Goal: Task Accomplishment & Management: Use online tool/utility

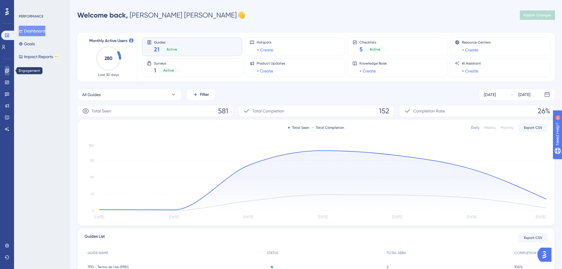
click at [9, 71] on icon at bounding box center [7, 70] width 5 height 5
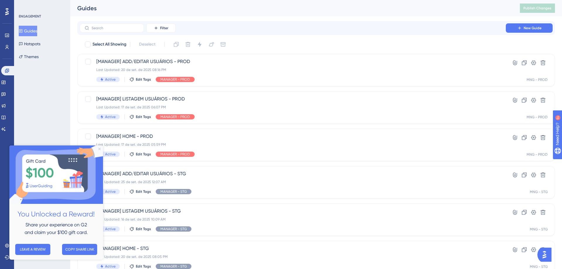
click at [100, 149] on icon "Close Preview" at bounding box center [99, 149] width 2 height 2
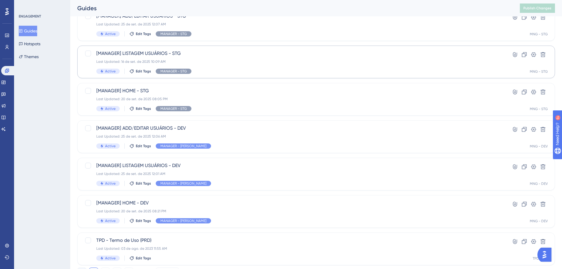
scroll to position [160, 0]
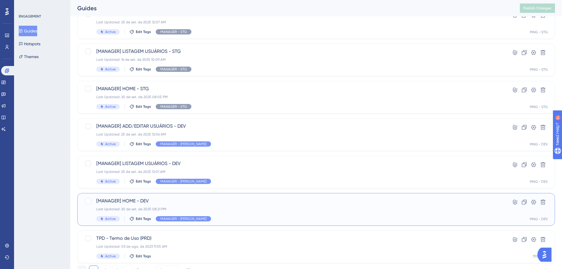
click at [227, 213] on div "[MANAGER] HOME - DEV Last Updated: 20 de set. de 2025 08:21 PM Active Edit Tags…" at bounding box center [292, 210] width 393 height 24
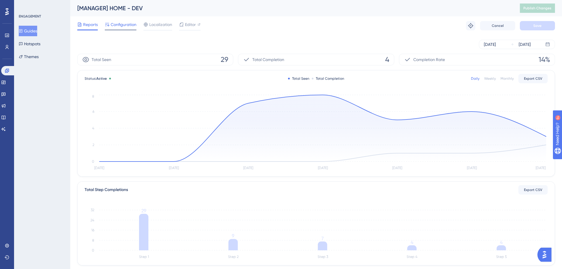
click at [126, 27] on span "Configuration" at bounding box center [124, 24] width 26 height 7
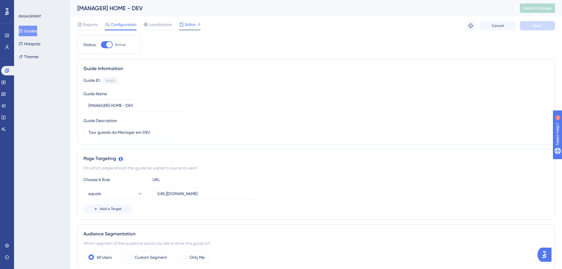
click at [192, 23] on span "Editor" at bounding box center [190, 24] width 11 height 7
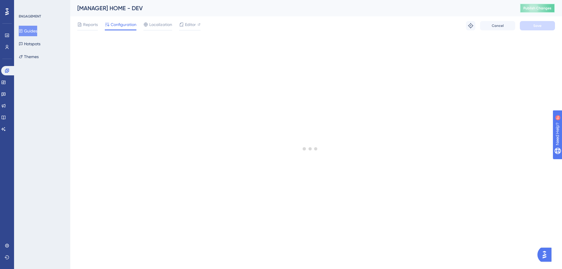
click at [540, 8] on span "Publish Changes" at bounding box center [537, 8] width 28 height 5
